Goal: Navigation & Orientation: Find specific page/section

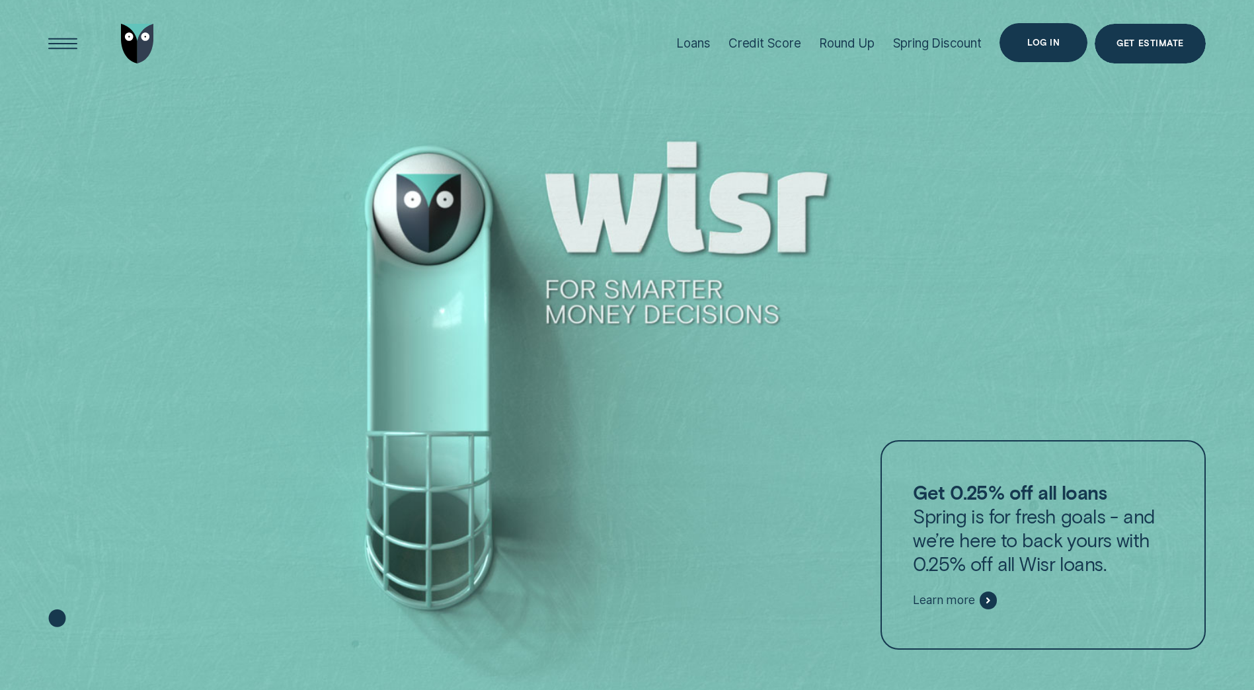
click at [1025, 43] on div "Log in" at bounding box center [1044, 43] width 88 height 40
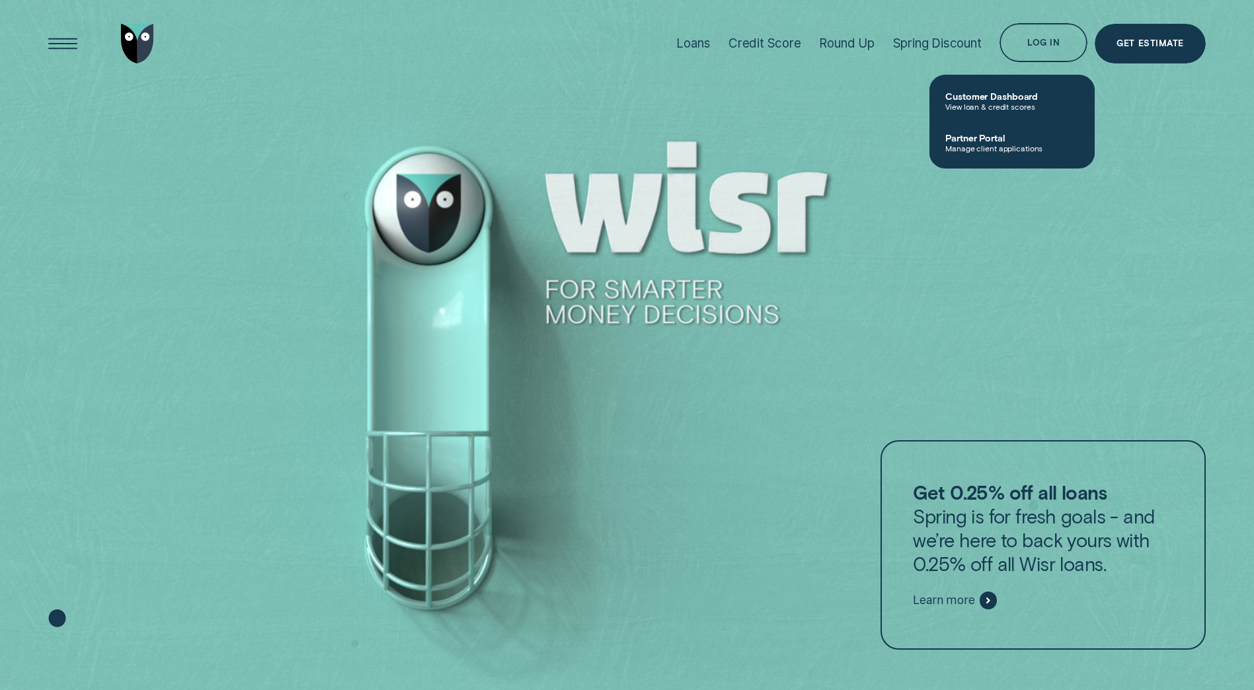
click at [985, 146] on span "Manage client applications" at bounding box center [1013, 147] width 134 height 9
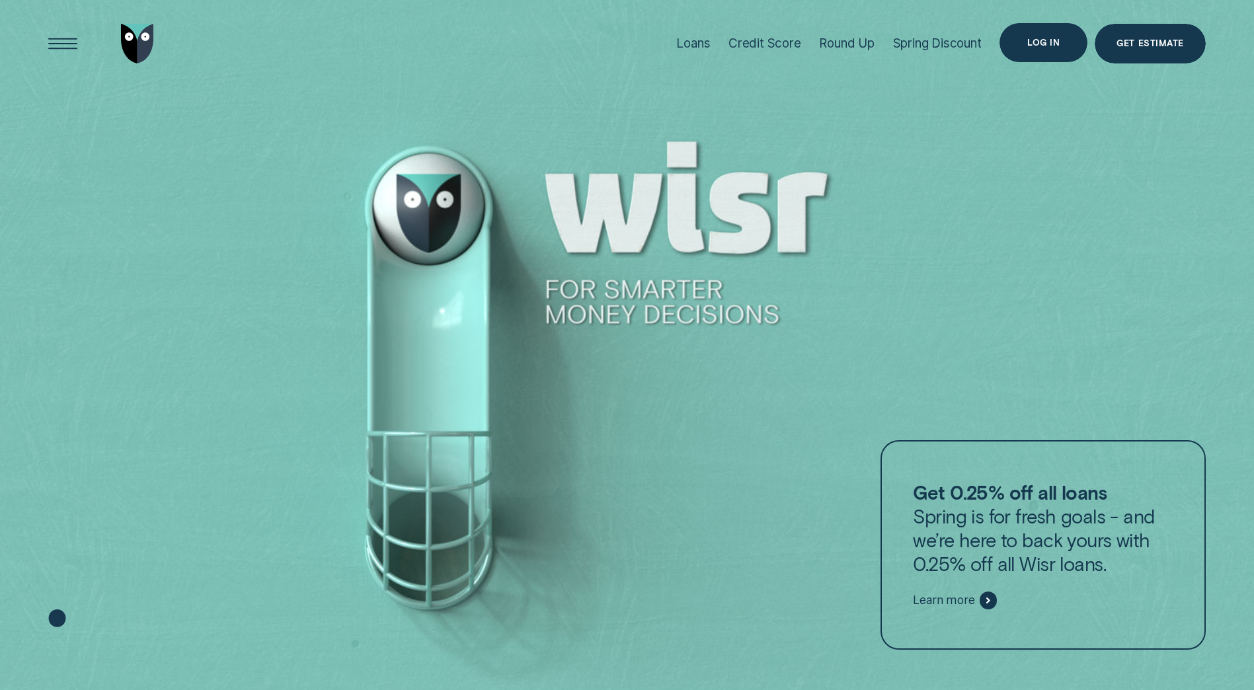
click at [1018, 38] on div "Log in" at bounding box center [1044, 43] width 88 height 40
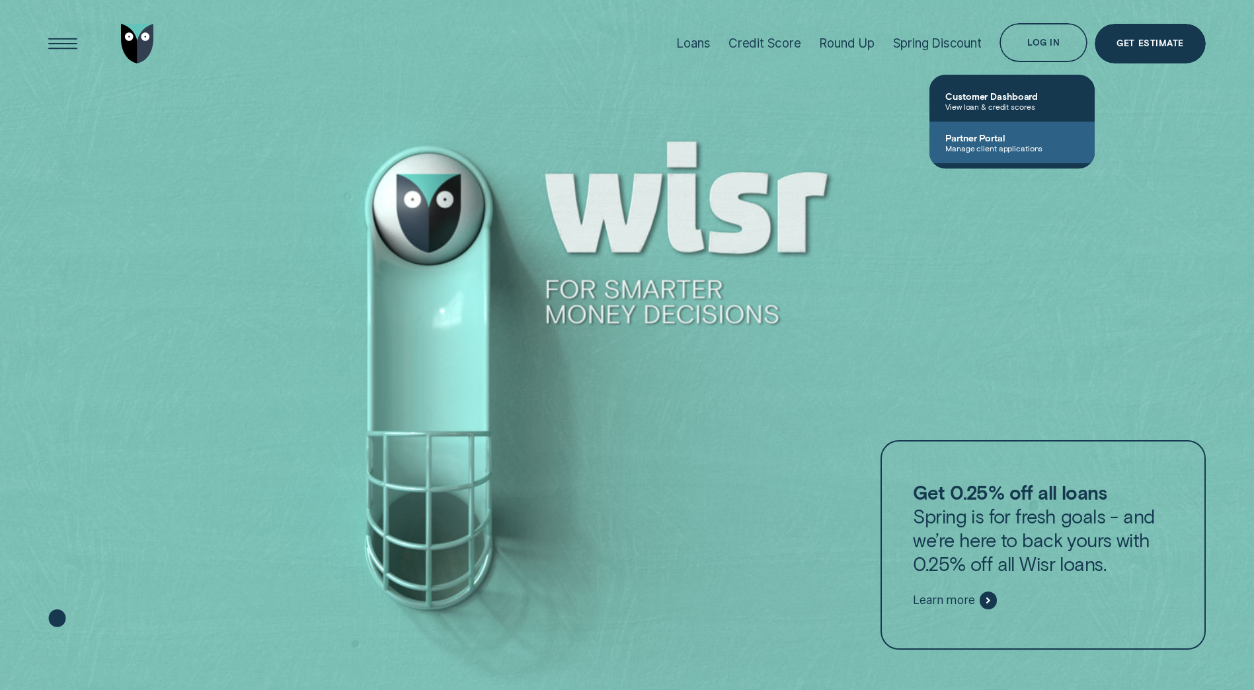
click at [983, 142] on span "Partner Portal" at bounding box center [1013, 137] width 134 height 11
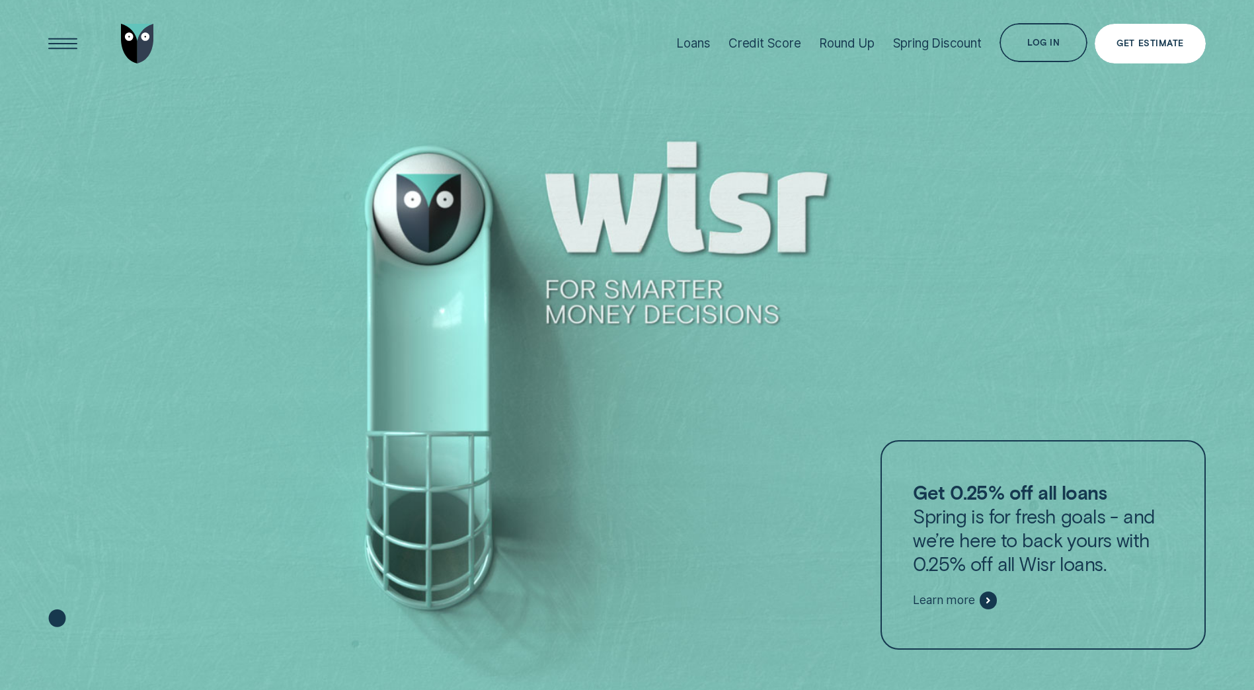
click at [1120, 42] on div "Get Estimate" at bounding box center [1150, 44] width 67 height 8
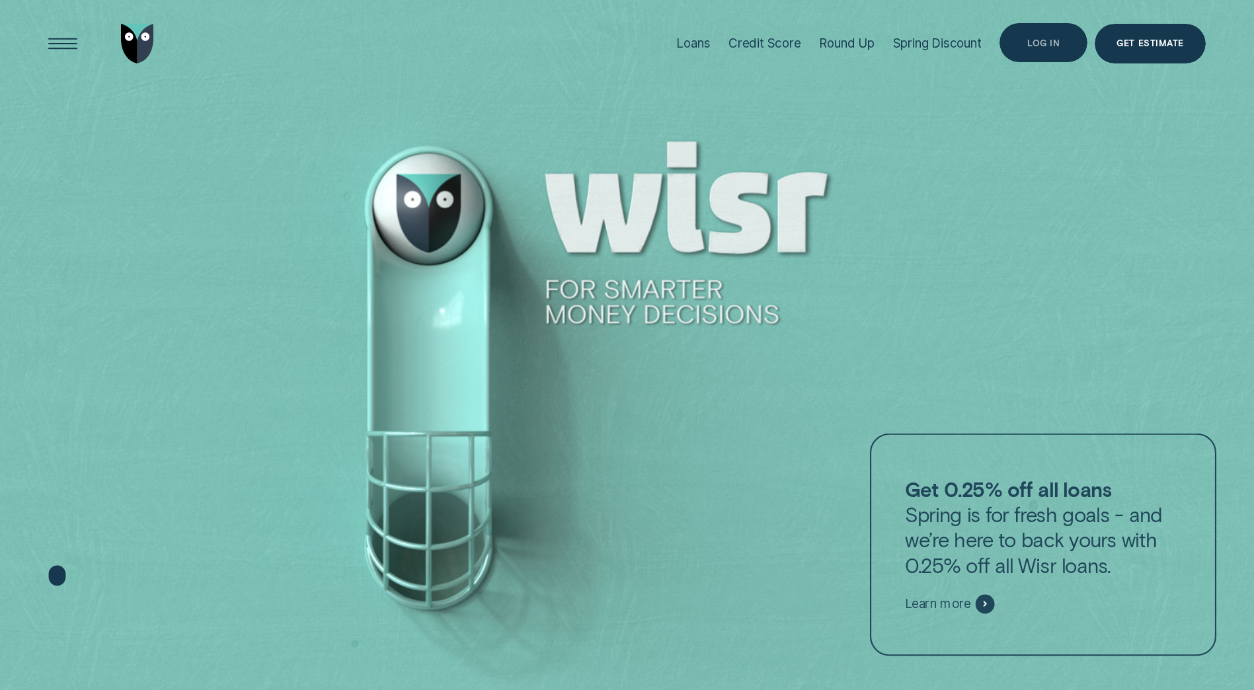
click at [1026, 43] on div "Log in" at bounding box center [1044, 43] width 88 height 40
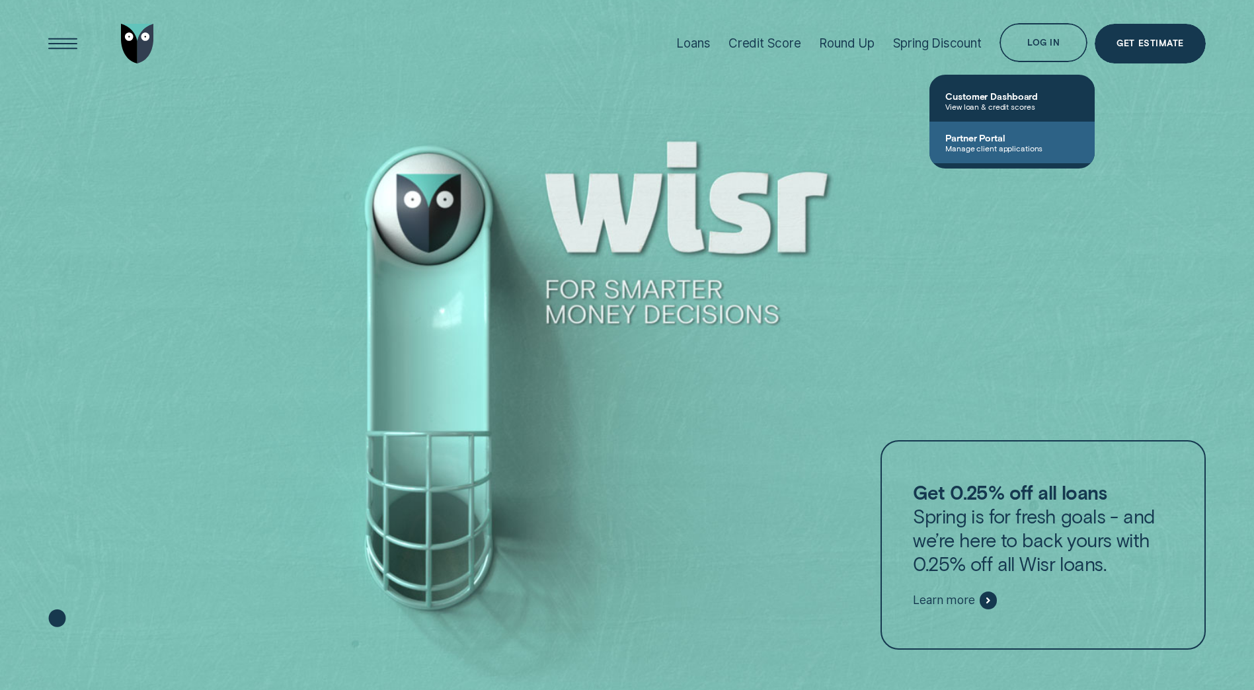
click at [999, 137] on span "Partner Portal" at bounding box center [1013, 137] width 134 height 11
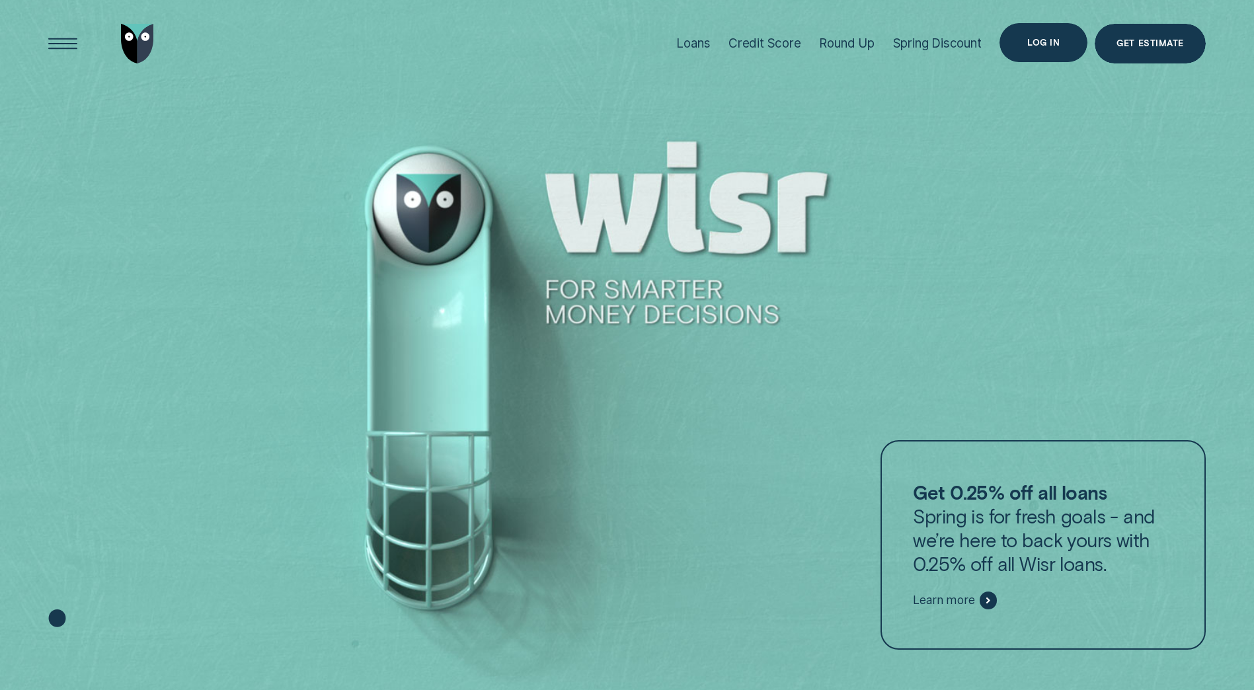
click at [1047, 41] on div "Log in" at bounding box center [1044, 43] width 32 height 8
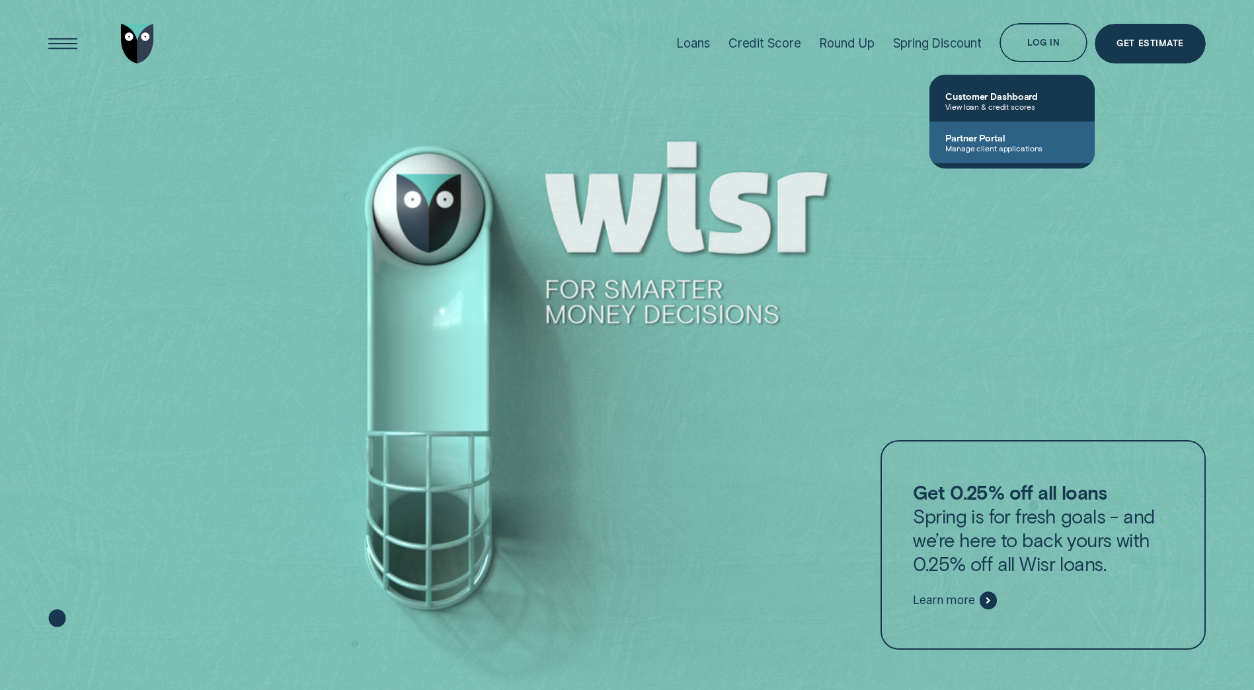
click at [972, 139] on span "Partner Portal" at bounding box center [1013, 137] width 134 height 11
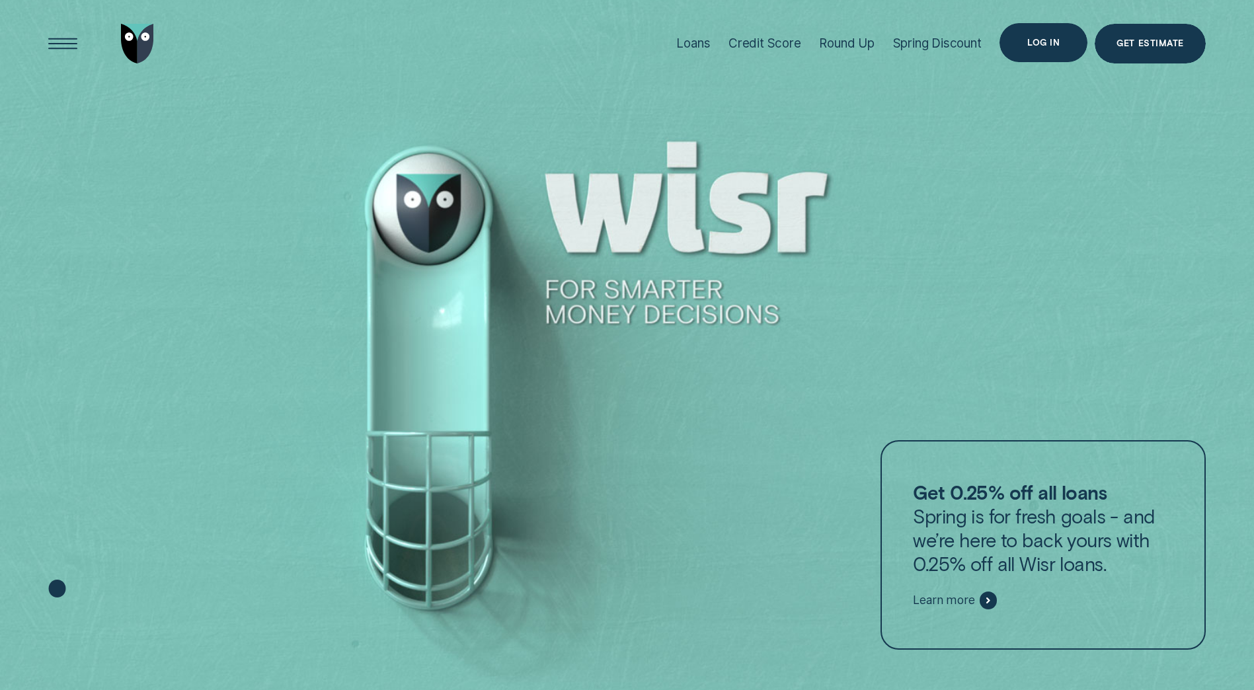
click at [1051, 44] on div "Log in" at bounding box center [1044, 43] width 32 height 8
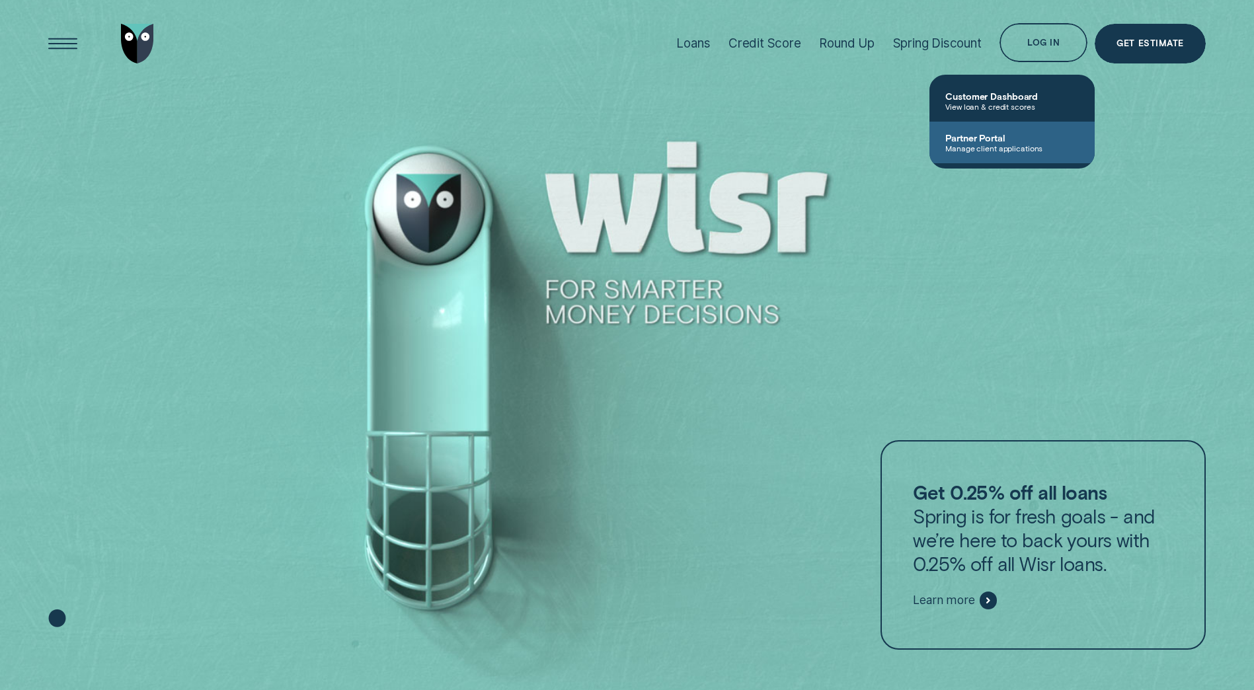
click at [1006, 137] on span "Partner Portal" at bounding box center [1013, 137] width 134 height 11
